Goal: Transaction & Acquisition: Purchase product/service

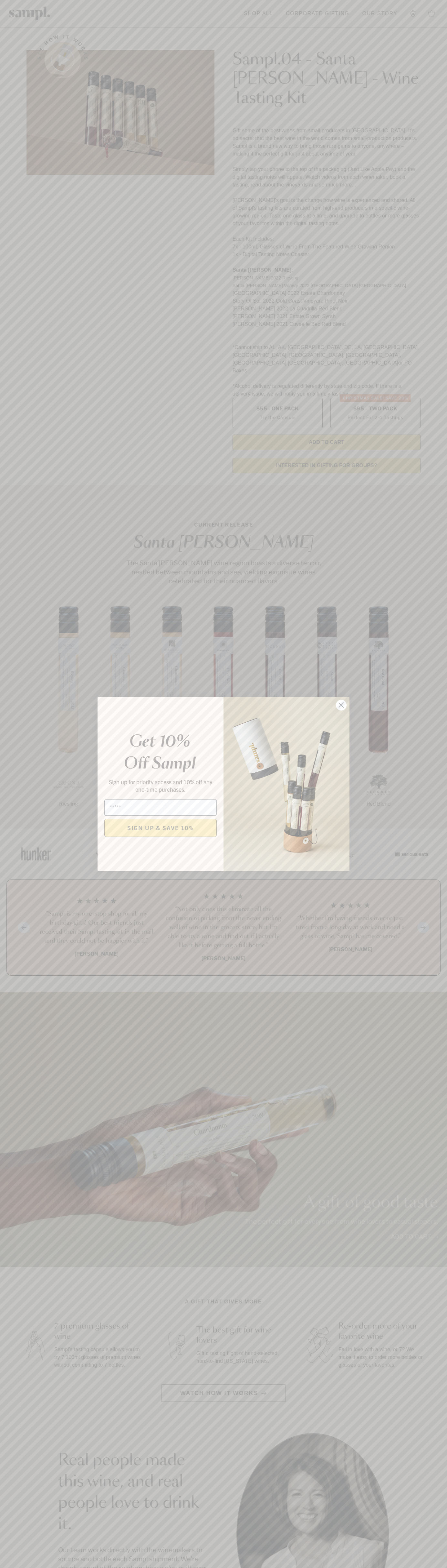
click at [341, 706] on icon "Close dialog" at bounding box center [341, 705] width 5 height 5
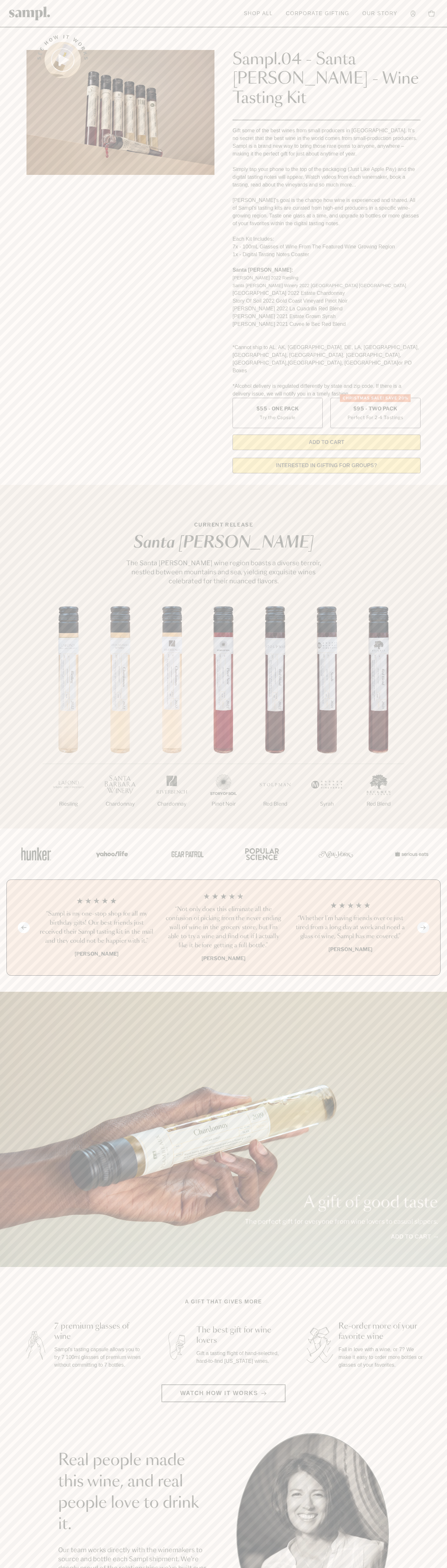
click at [312, 27] on header "Toggle navigation menu Shop All Corporate Gifting Our Story Account Story Shop …" at bounding box center [223, 14] width 447 height 27
click at [445, 1568] on html "Skip to main content Toggle navigation menu Shop All Corporate Gifting Our Stor…" at bounding box center [223, 1304] width 447 height 2609
click at [223, 1568] on html "Skip to main content Toggle navigation menu Shop All Corporate Gifting Our Stor…" at bounding box center [223, 1304] width 447 height 2609
click at [20, 239] on section "See how it works Sampl.04 - Santa Barbara - Wine Tasting Kit Gift some of the b…" at bounding box center [223, 251] width 447 height 453
click at [376, 398] on label "Christmas SALE! Save 20% $95 - Two Pack Perfect For 2-4 Tastings" at bounding box center [376, 413] width 90 height 30
